Goal: Navigation & Orientation: Find specific page/section

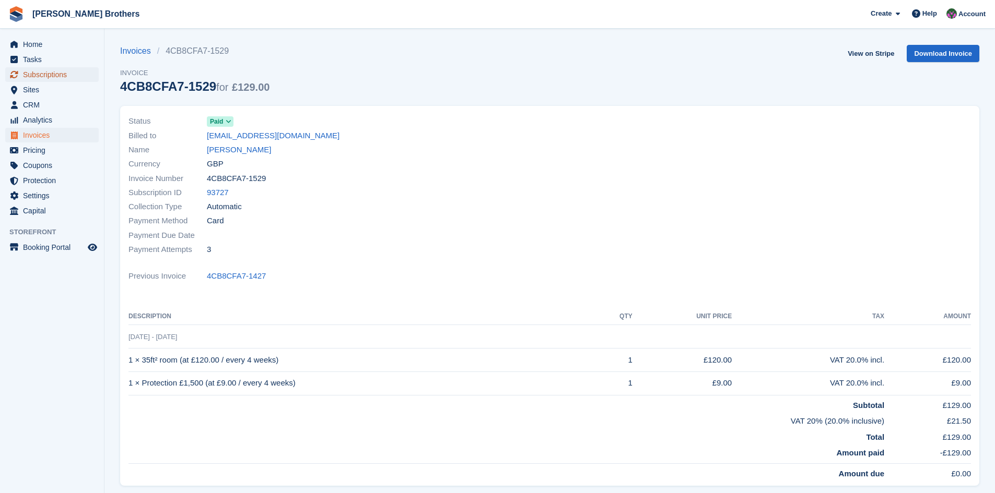
click at [29, 75] on span "Subscriptions" at bounding box center [54, 74] width 63 height 15
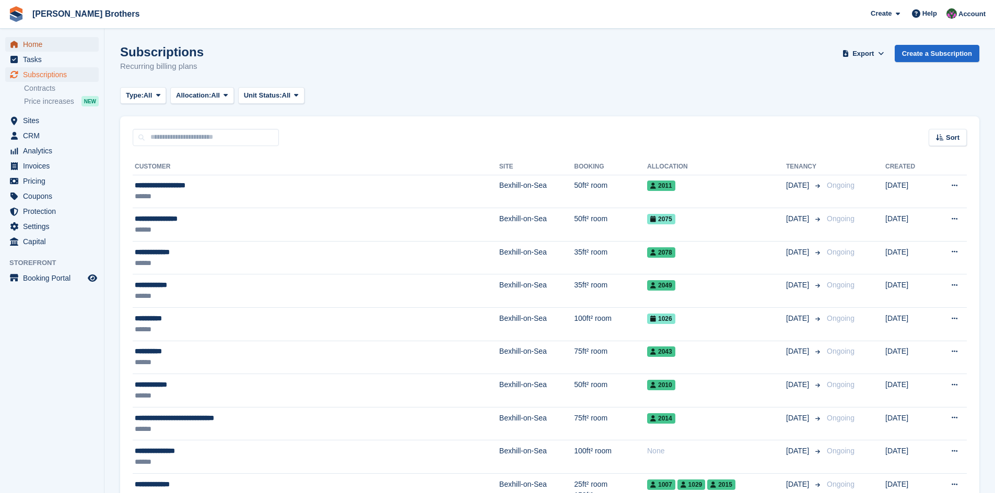
click at [39, 48] on span "Home" at bounding box center [54, 44] width 63 height 15
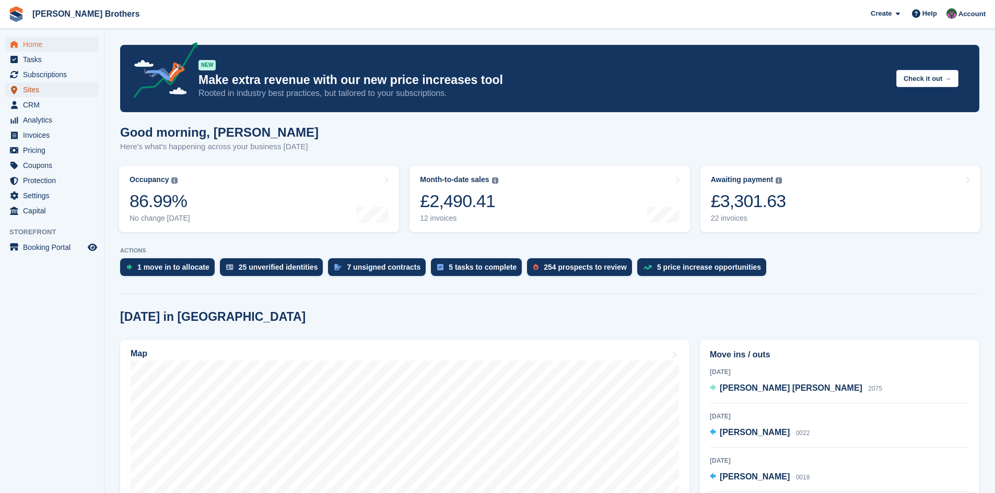
click at [33, 87] on span "Sites" at bounding box center [54, 89] width 63 height 15
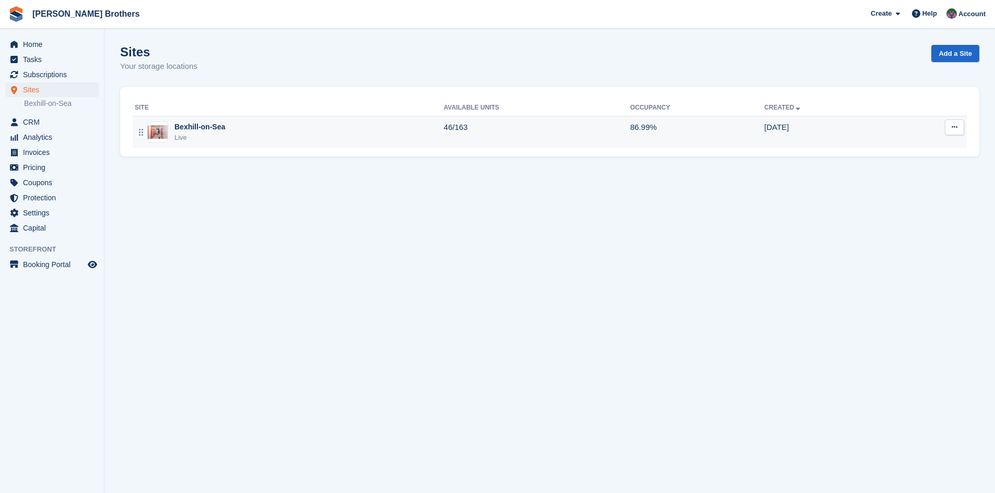
click at [189, 132] on div "Bexhill-on-Sea" at bounding box center [199, 127] width 51 height 11
